Goal: Information Seeking & Learning: Find specific fact

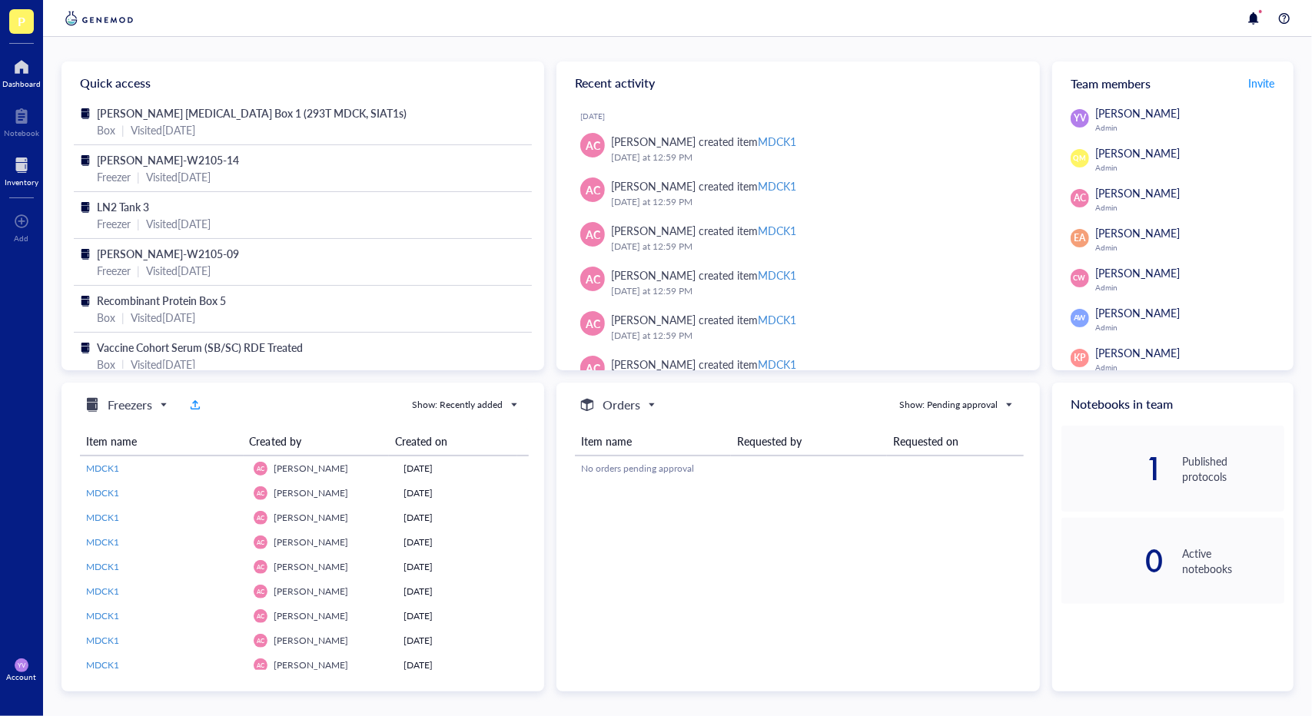
click at [22, 180] on div "Inventory" at bounding box center [22, 182] width 34 height 9
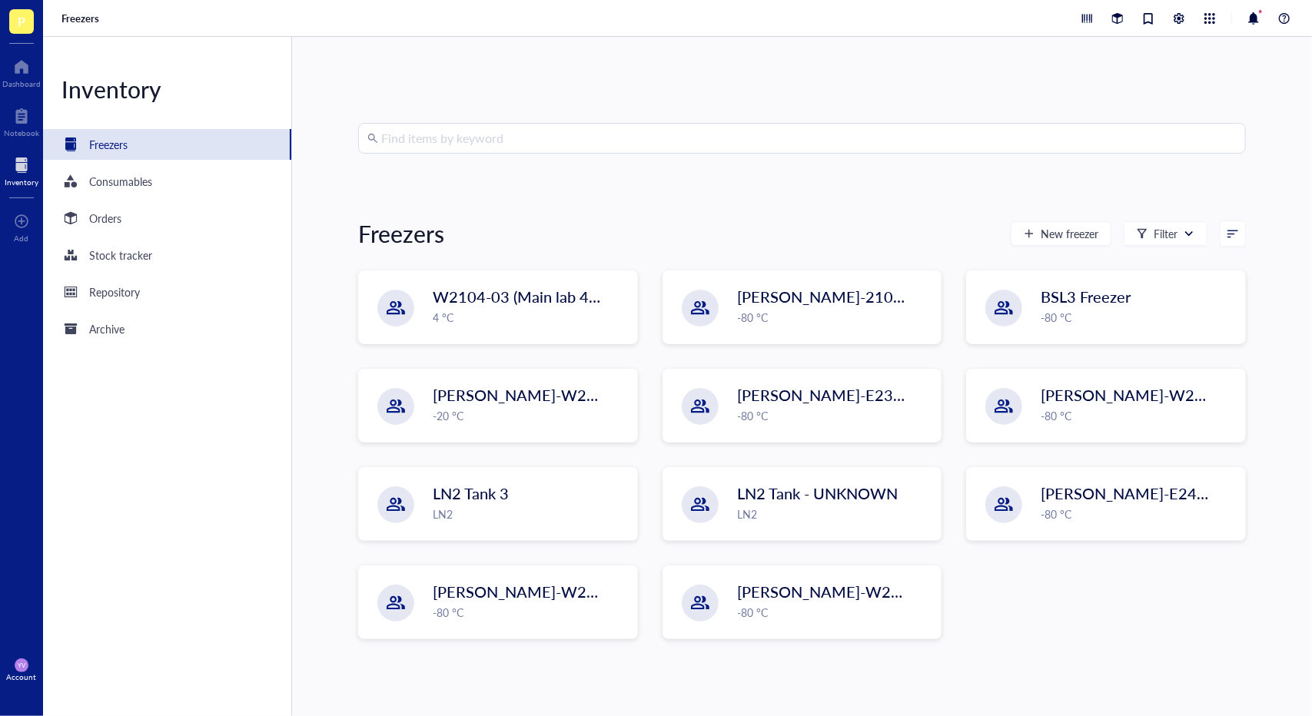
click at [507, 131] on input "search" at bounding box center [808, 138] width 855 height 29
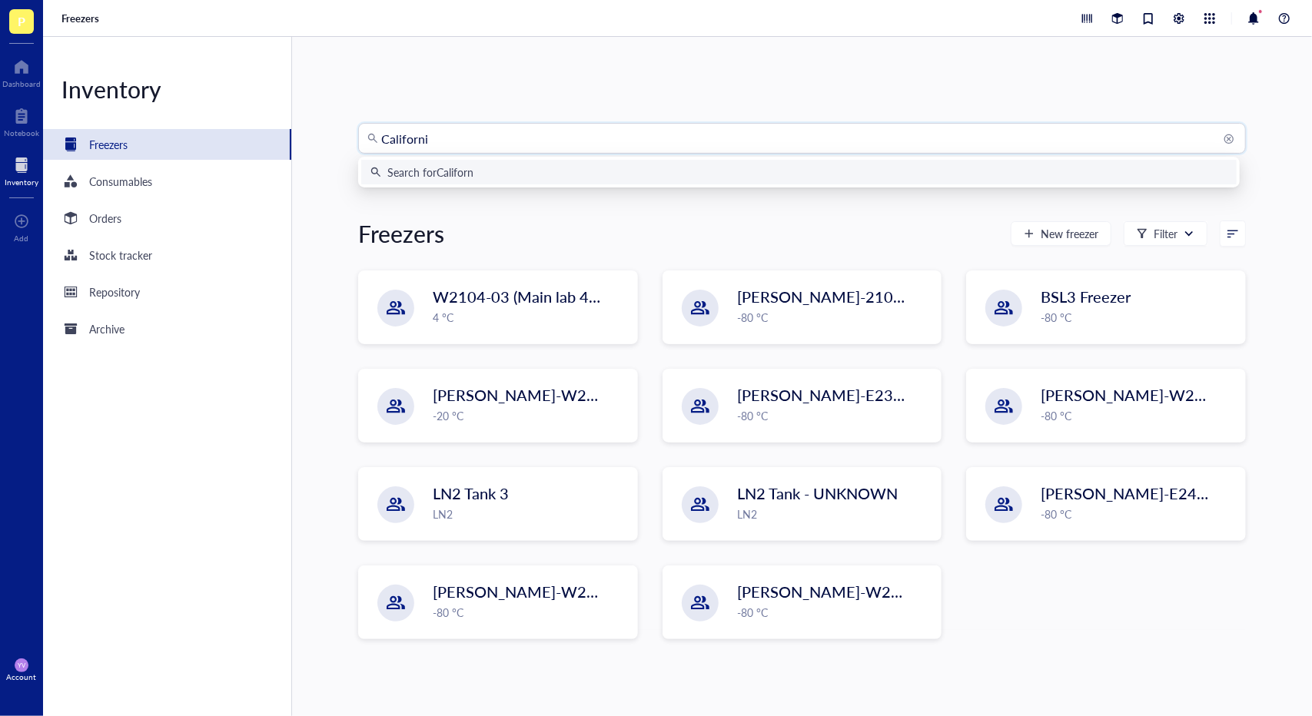
type input "[US_STATE]"
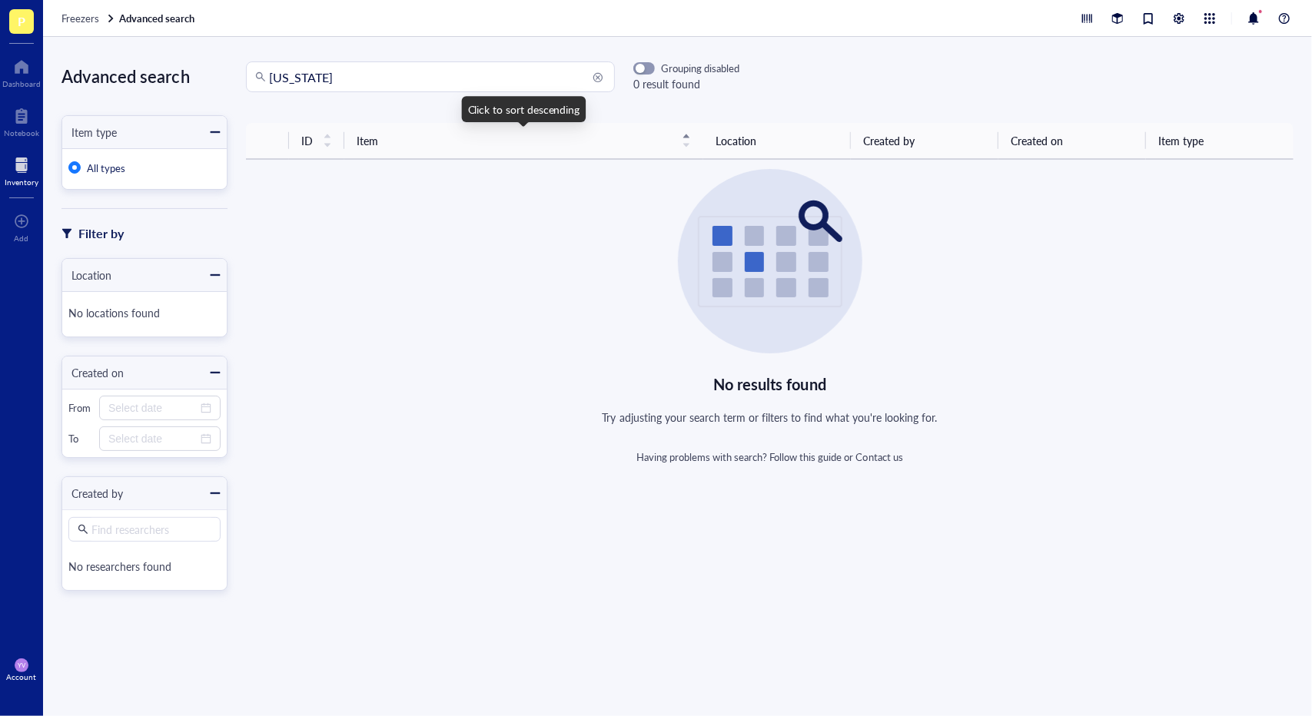
click at [449, 90] on input "[US_STATE]" at bounding box center [437, 76] width 337 height 29
drag, startPoint x: 449, startPoint y: 90, endPoint x: 169, endPoint y: 116, distance: 280.9
click at [169, 116] on div "Advanced search Item type All types Filter by Location No locations found Creat…" at bounding box center [677, 376] width 1269 height 679
drag, startPoint x: 319, startPoint y: 82, endPoint x: 241, endPoint y: 81, distance: 77.6
click at [241, 81] on div "pHH21 pHH21 Grouping disabled 0 result found" at bounding box center [483, 76] width 512 height 31
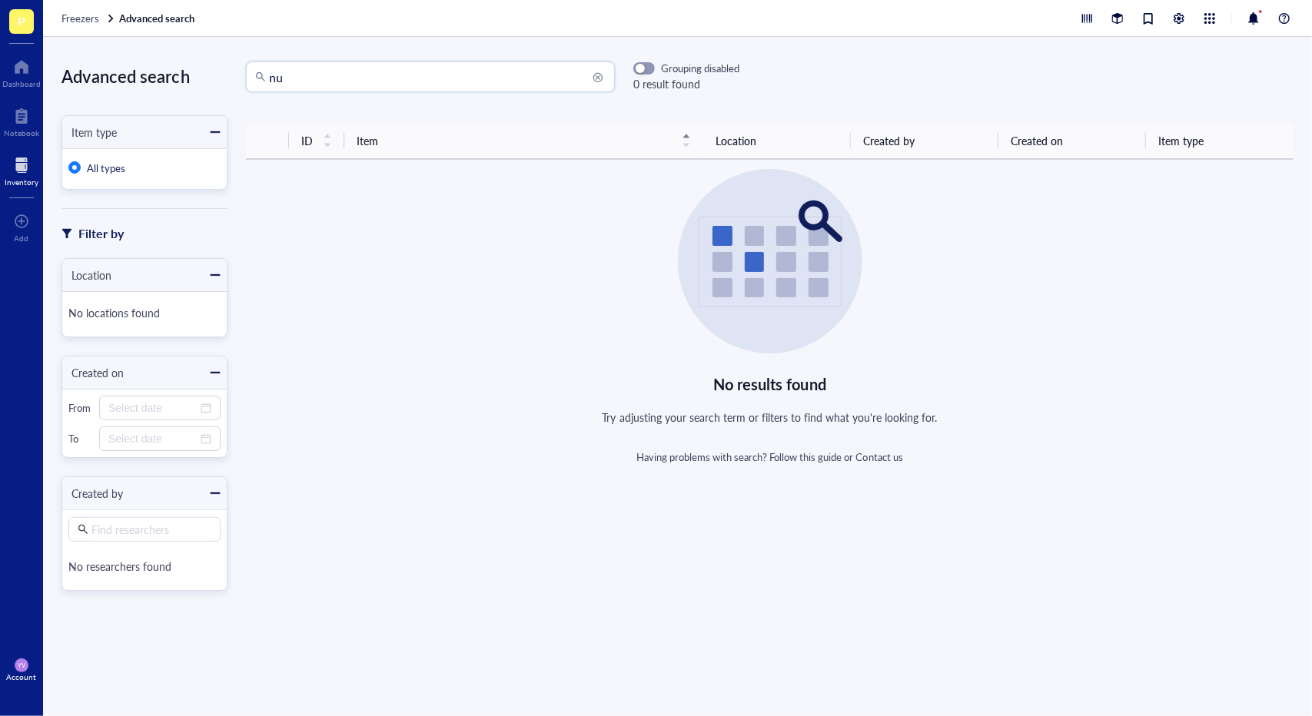
type input "n"
drag, startPoint x: 284, startPoint y: 81, endPoint x: 204, endPoint y: 75, distance: 80.2
click at [204, 75] on div "Advanced search Item type All types Filter by Location No locations found Creat…" at bounding box center [677, 376] width 1269 height 679
type input "plasmid"
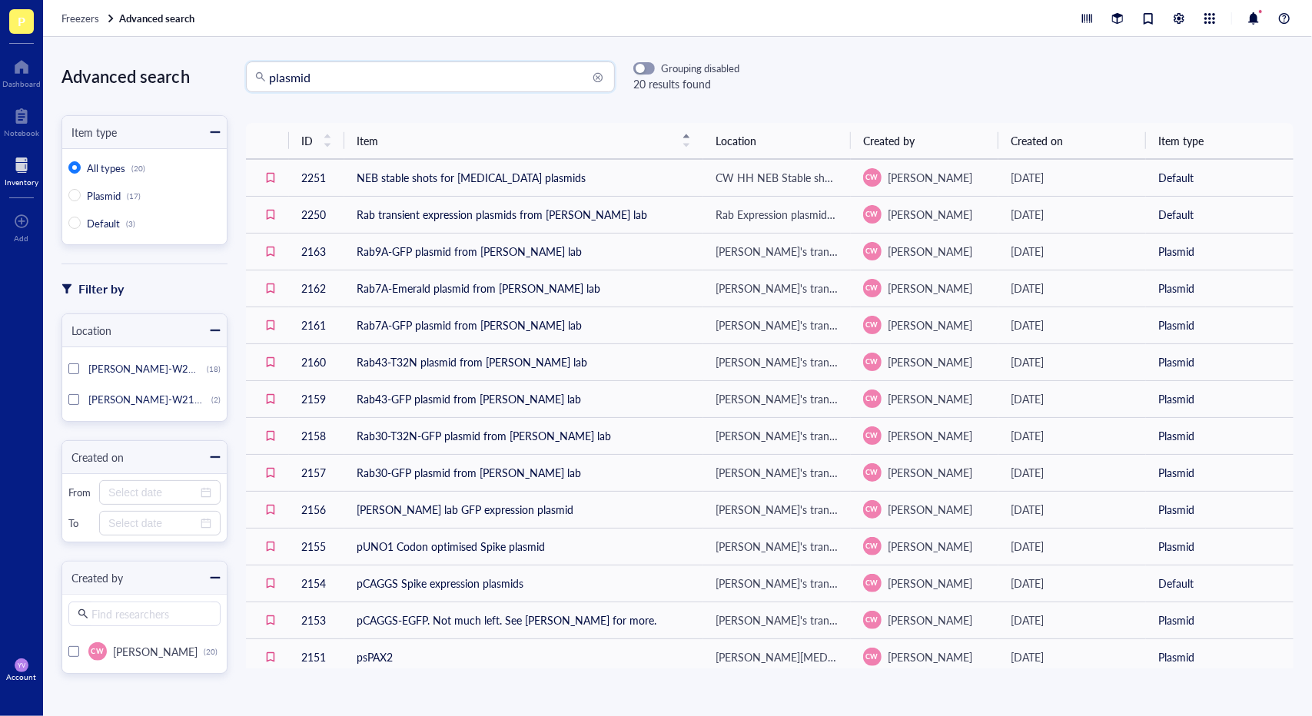
drag, startPoint x: 334, startPoint y: 82, endPoint x: 187, endPoint y: 104, distance: 147.6
click at [187, 104] on div "Advanced search Item type All types (20) Plasmid (17) Default (3) Filter by Loc…" at bounding box center [677, 376] width 1269 height 679
